Goal: Communication & Community: Answer question/provide support

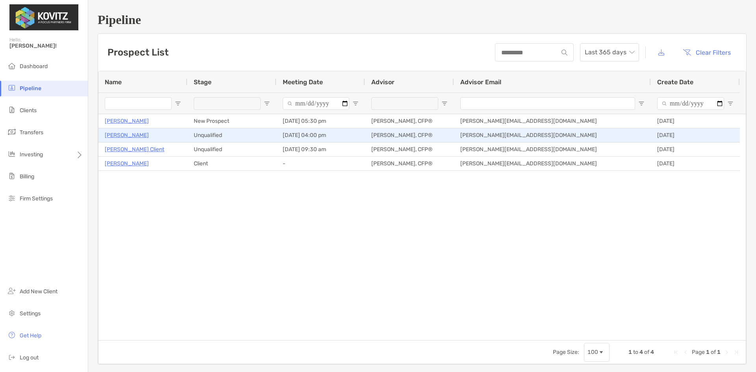
click at [131, 137] on p "[PERSON_NAME]" at bounding box center [127, 135] width 44 height 10
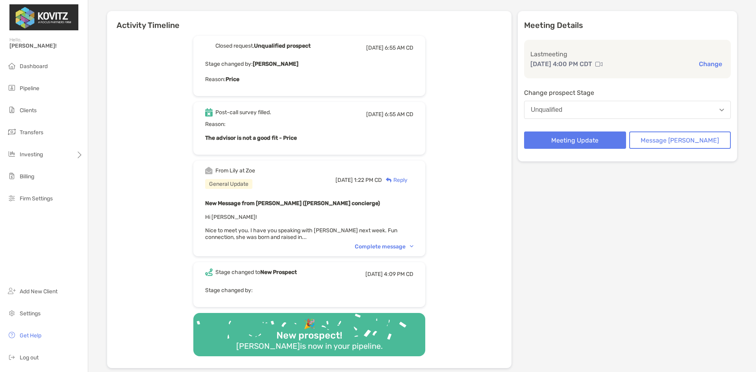
scroll to position [79, 0]
click at [405, 245] on div "Complete message" at bounding box center [384, 246] width 59 height 7
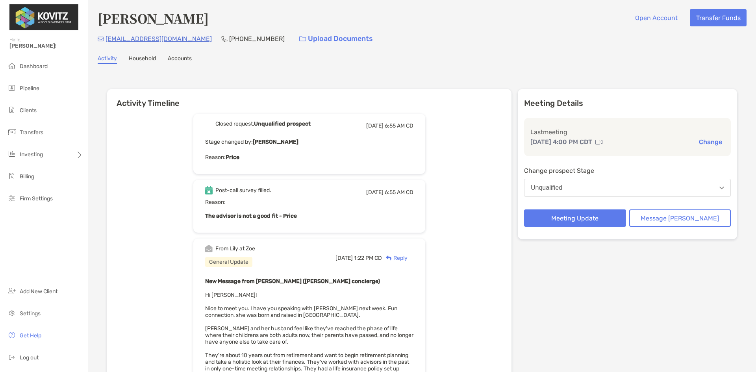
scroll to position [0, 0]
click at [31, 67] on span "Dashboard" at bounding box center [34, 66] width 28 height 7
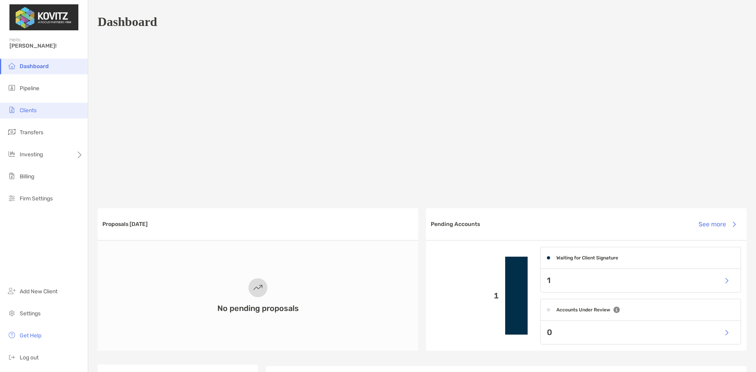
click at [28, 106] on li "Clients" at bounding box center [44, 111] width 88 height 16
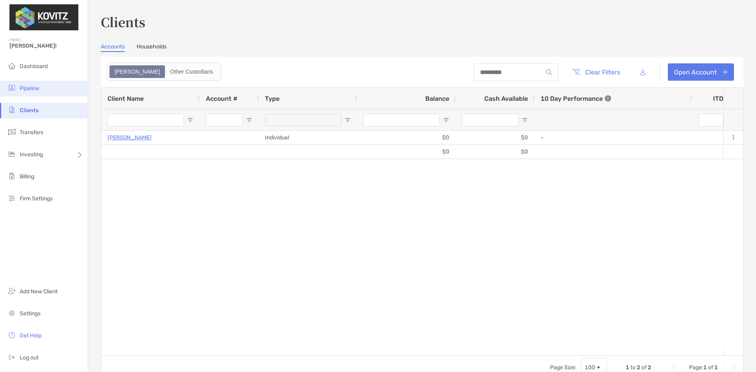
click at [30, 90] on span "Pipeline" at bounding box center [30, 88] width 20 height 7
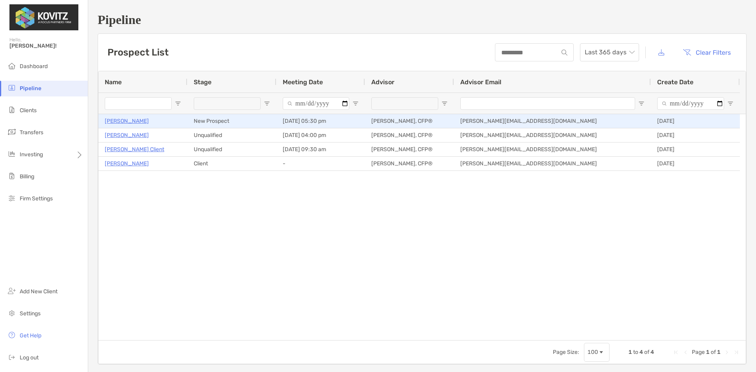
click at [121, 121] on p "[PERSON_NAME]" at bounding box center [127, 121] width 44 height 10
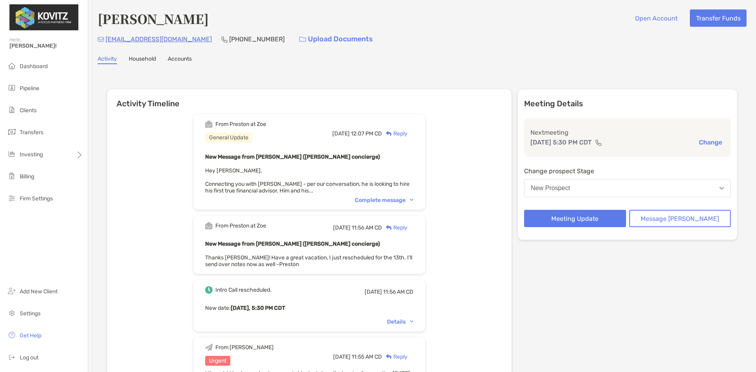
click at [390, 199] on div "Complete message" at bounding box center [384, 200] width 59 height 7
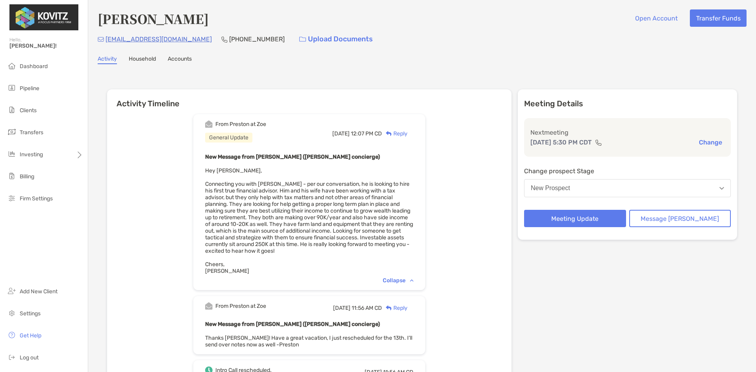
click at [582, 184] on button "New Prospect" at bounding box center [627, 188] width 207 height 18
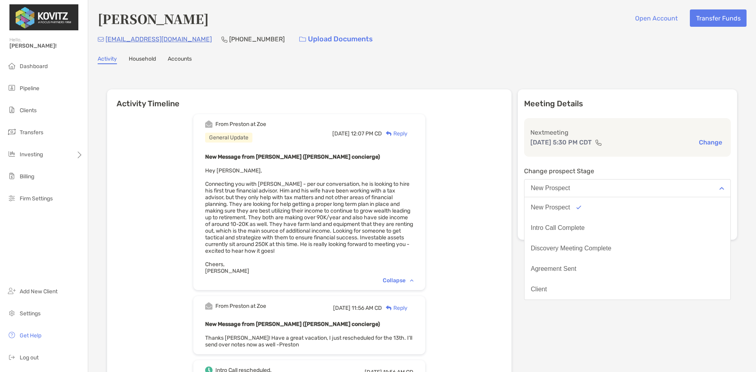
click at [509, 172] on div "From [PERSON_NAME] at [PERSON_NAME] General Update [DATE] 12:07 PM CD Reply New…" at bounding box center [309, 349] width 404 height 483
